Goal: Navigation & Orientation: Find specific page/section

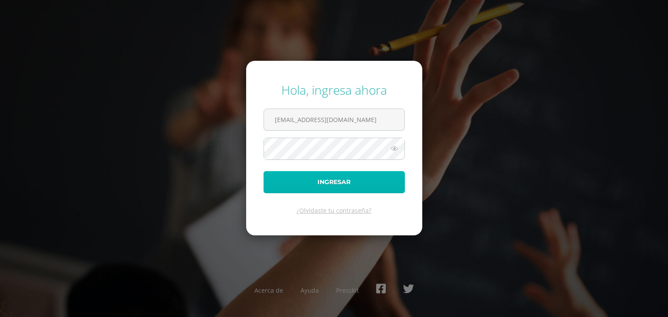
click at [367, 183] on button "Ingresar" at bounding box center [333, 182] width 141 height 22
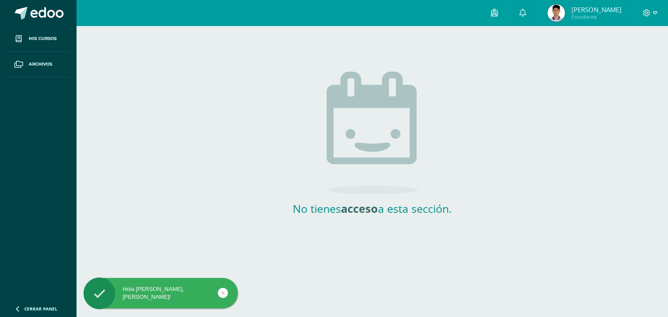
click at [565, 17] on img at bounding box center [555, 12] width 17 height 17
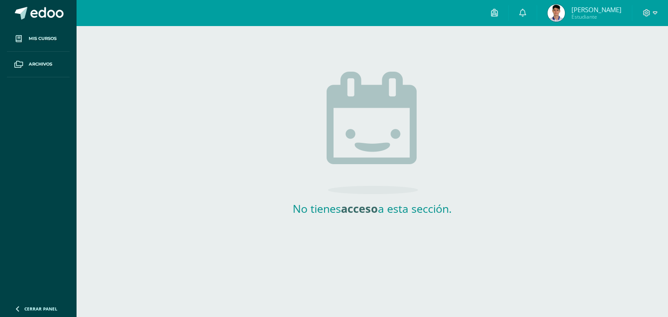
click at [565, 16] on img at bounding box center [555, 12] width 17 height 17
click at [599, 10] on span "[PERSON_NAME]" at bounding box center [596, 9] width 50 height 9
click at [598, 20] on span "Estudiante" at bounding box center [596, 16] width 50 height 7
click at [596, 16] on span "Estudiante" at bounding box center [596, 16] width 50 height 7
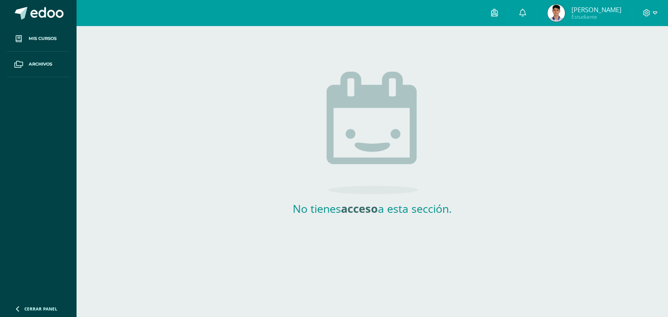
click at [596, 16] on span "Estudiante" at bounding box center [596, 16] width 50 height 7
click at [644, 13] on icon at bounding box center [646, 13] width 8 height 8
click at [604, 42] on link "Configuración" at bounding box center [622, 46] width 69 height 13
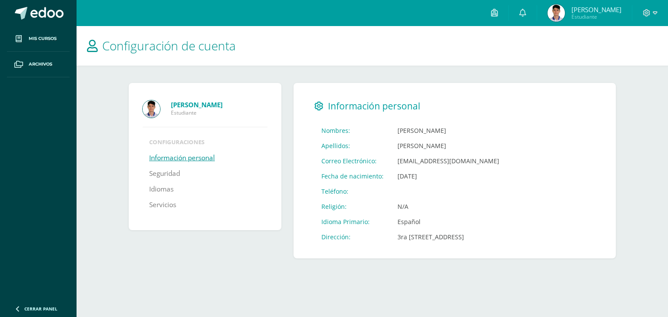
click at [166, 160] on link "Información personal" at bounding box center [182, 158] width 66 height 16
click at [202, 108] on strong "[PERSON_NAME]" at bounding box center [197, 104] width 52 height 9
click at [198, 101] on strong "[PERSON_NAME]" at bounding box center [197, 104] width 52 height 9
click at [648, 15] on icon at bounding box center [646, 13] width 8 height 8
click at [35, 36] on span "Mis cursos" at bounding box center [43, 38] width 28 height 7
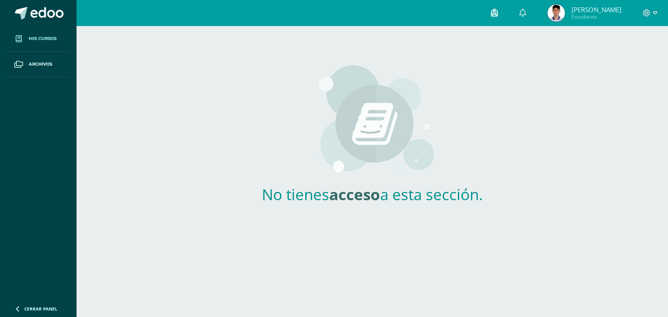
click at [498, 17] on span at bounding box center [494, 13] width 7 height 10
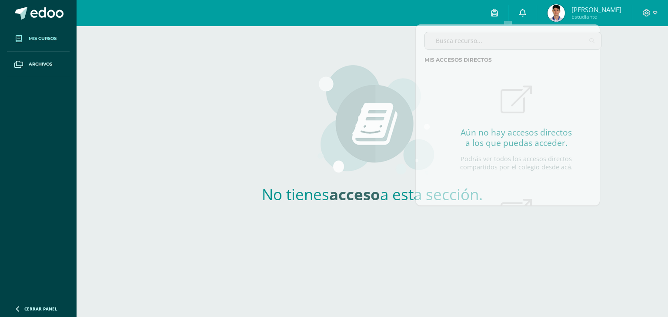
click at [526, 15] on icon at bounding box center [522, 13] width 7 height 8
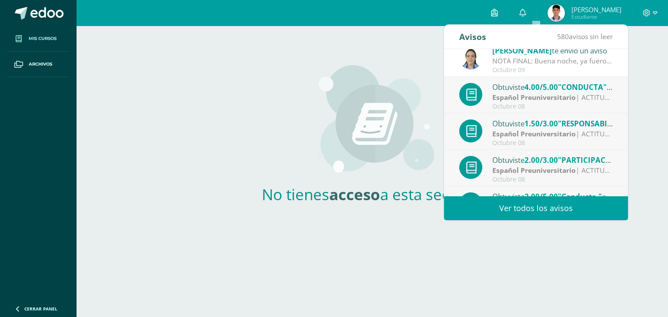
scroll to position [0, 0]
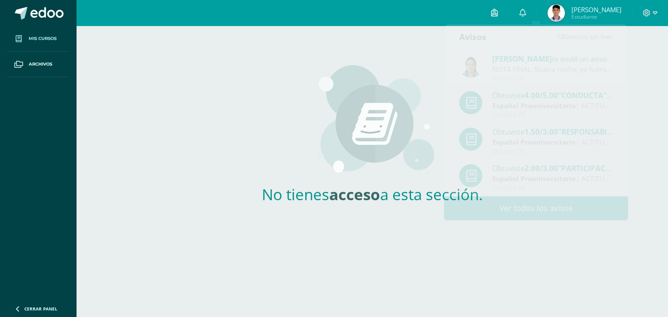
click at [431, 142] on img at bounding box center [372, 120] width 123 height 113
